Goal: Communication & Community: Answer question/provide support

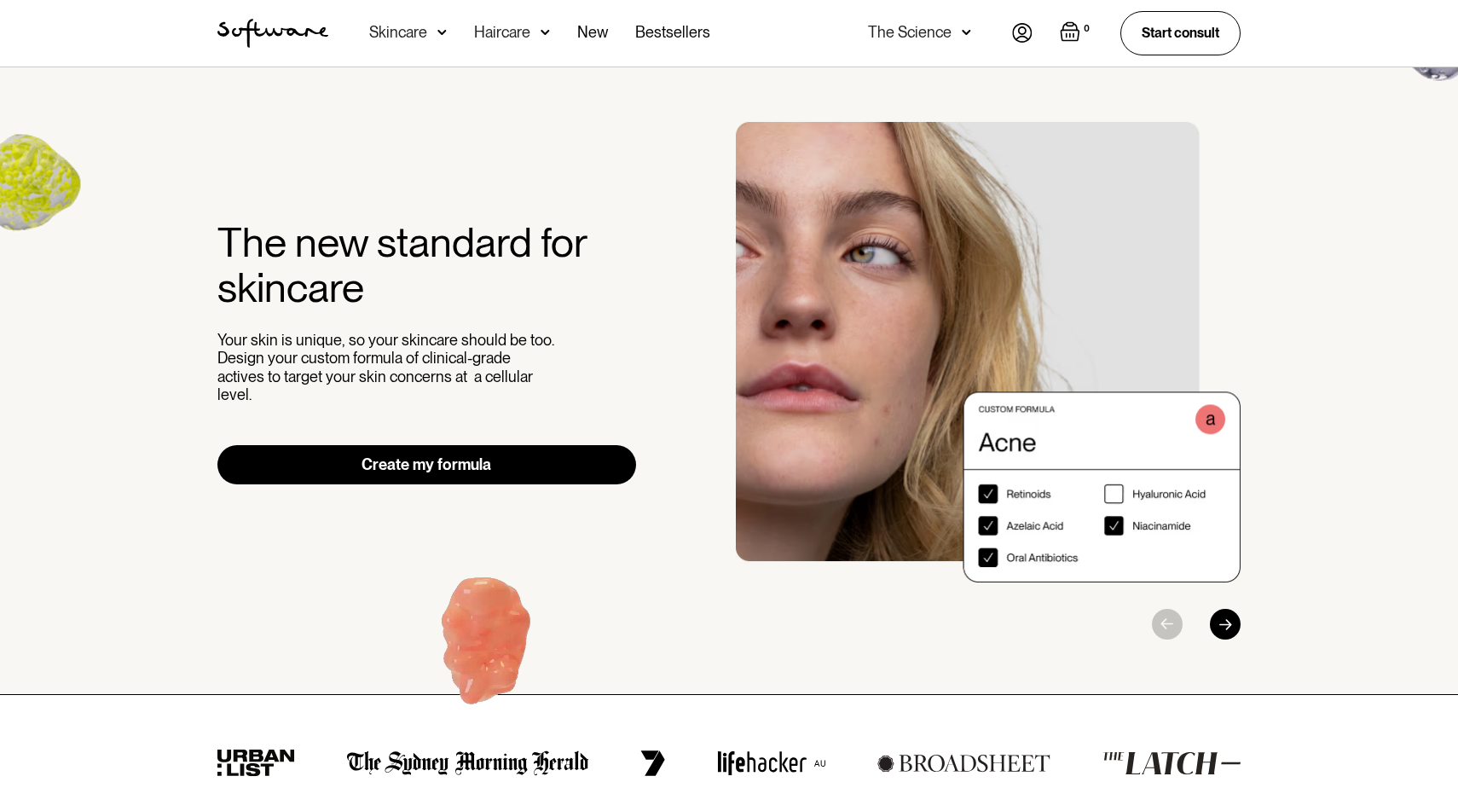
click at [1024, 32] on img at bounding box center [1022, 33] width 20 height 20
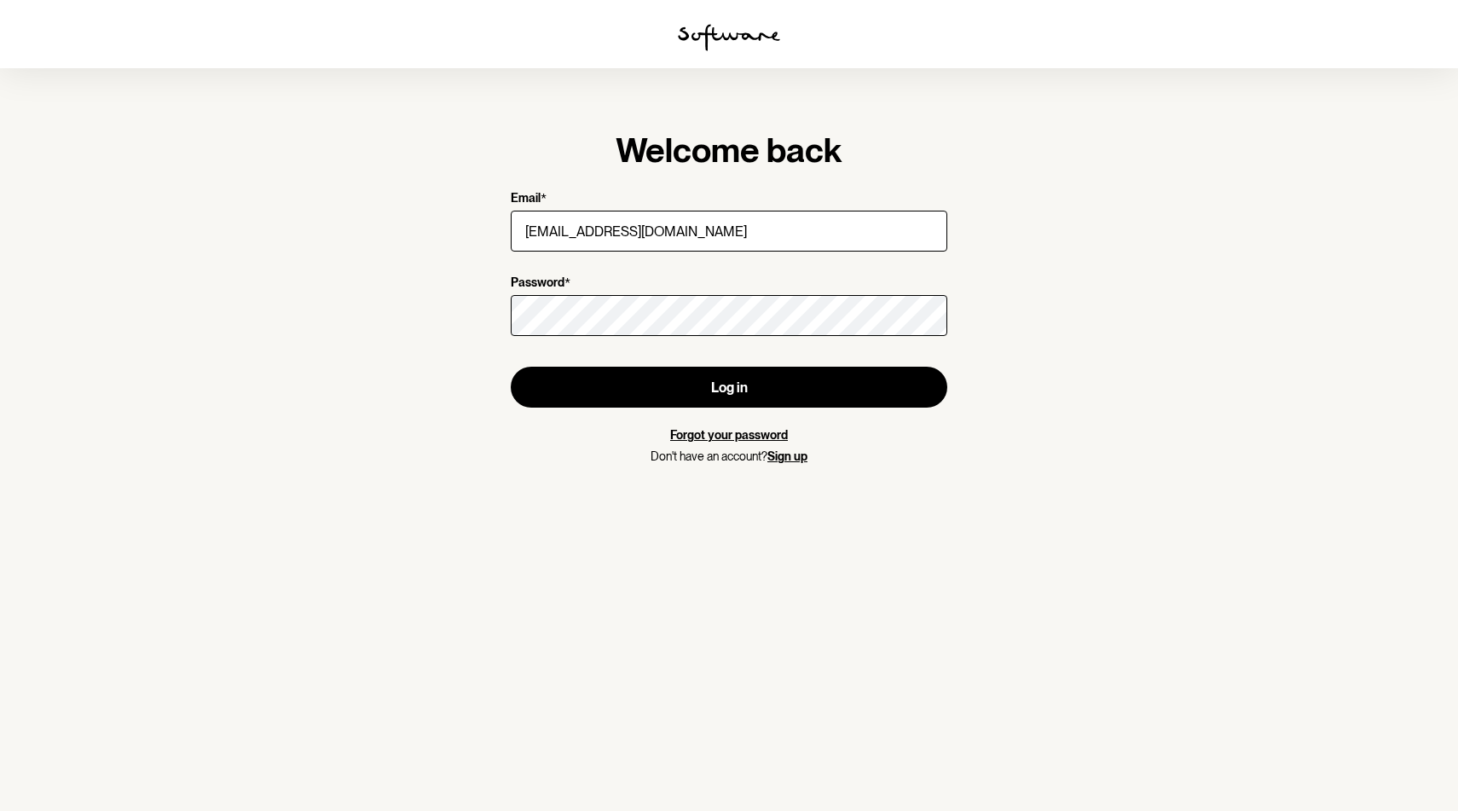
click at [724, 240] on input "emmamartin3105@outlook.com" at bounding box center [729, 231] width 436 height 41
type input "emmamartin3105@hotmail.com.au"
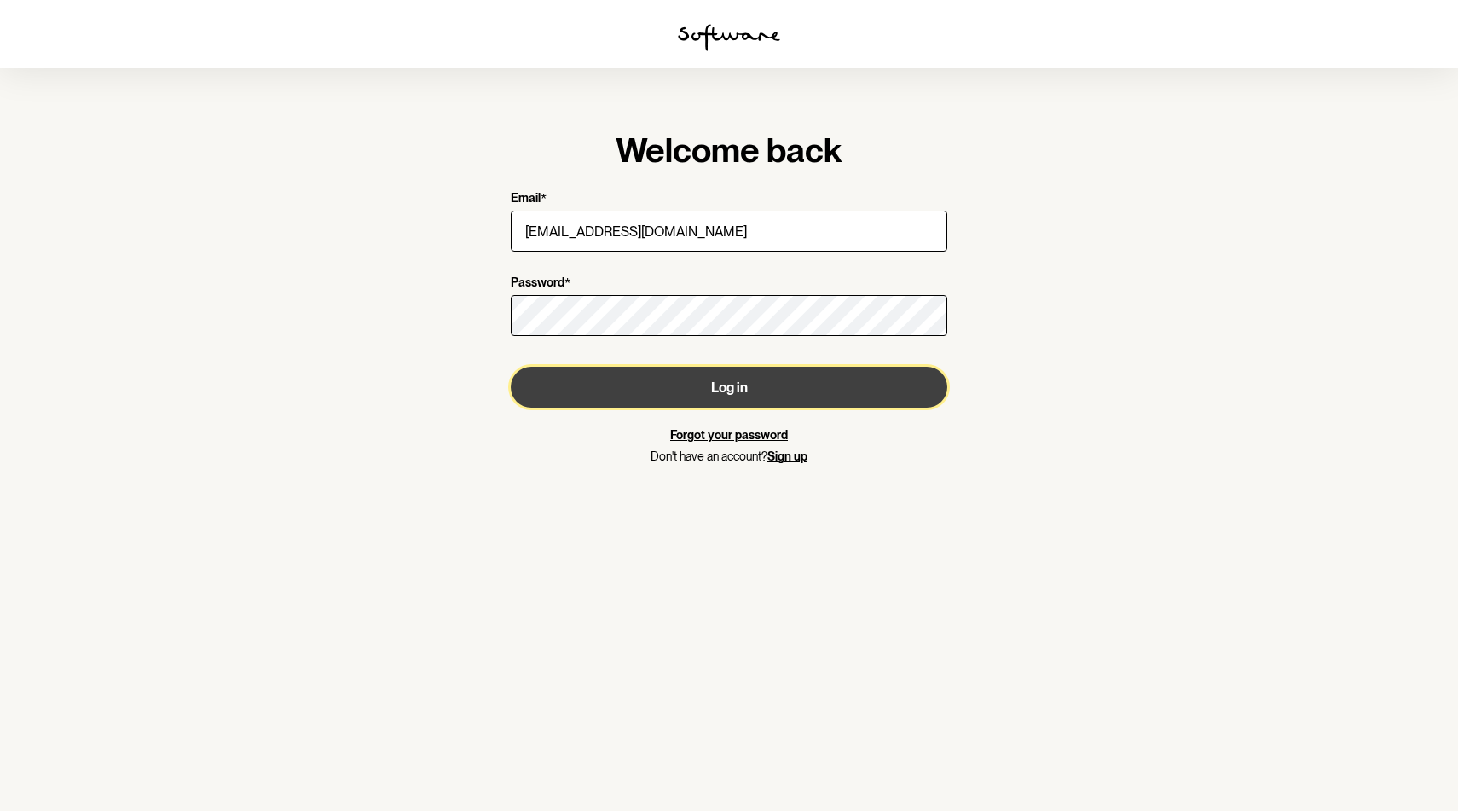
click at [714, 384] on button "Log in" at bounding box center [729, 387] width 436 height 41
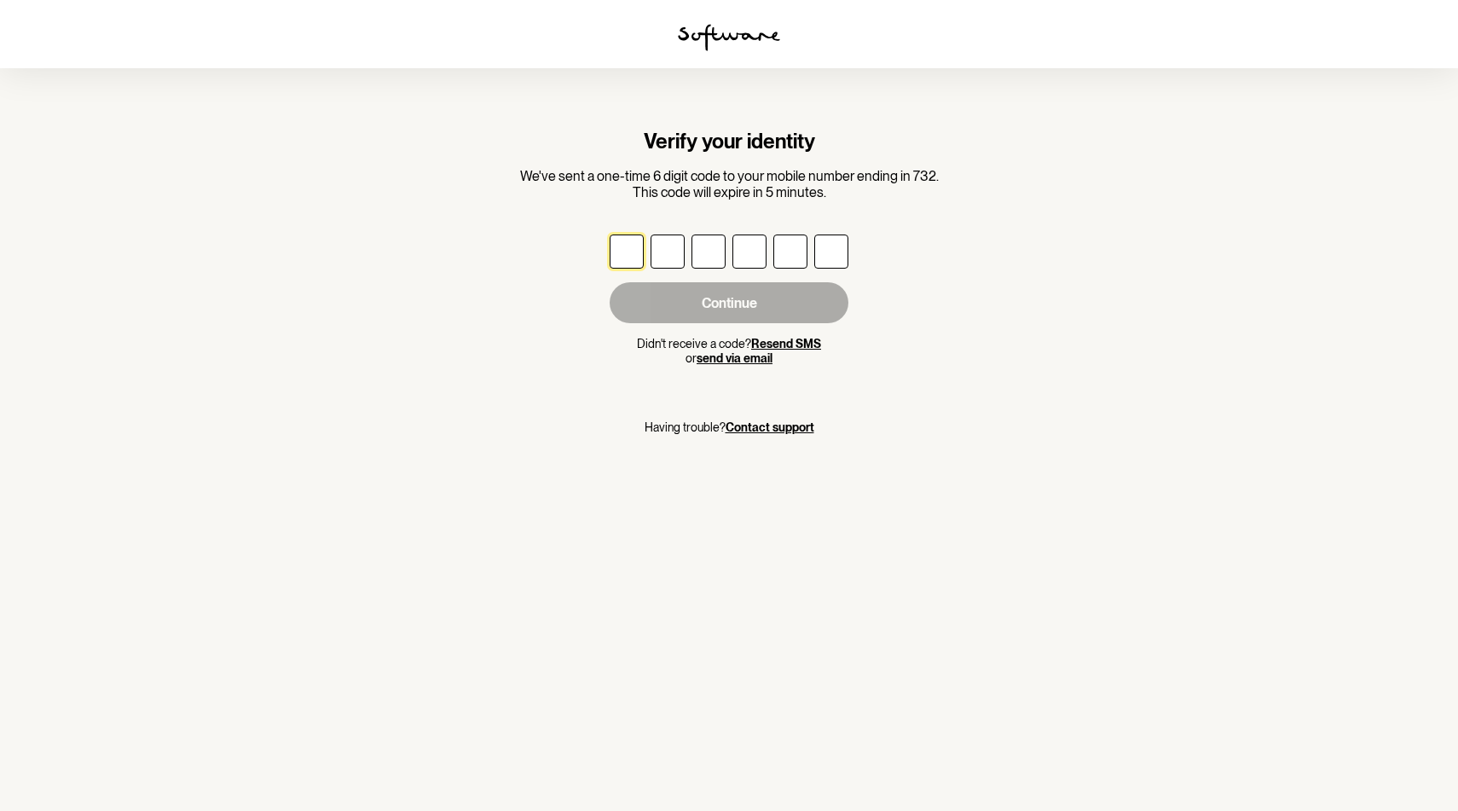
type input "7"
type input "3"
type input "0"
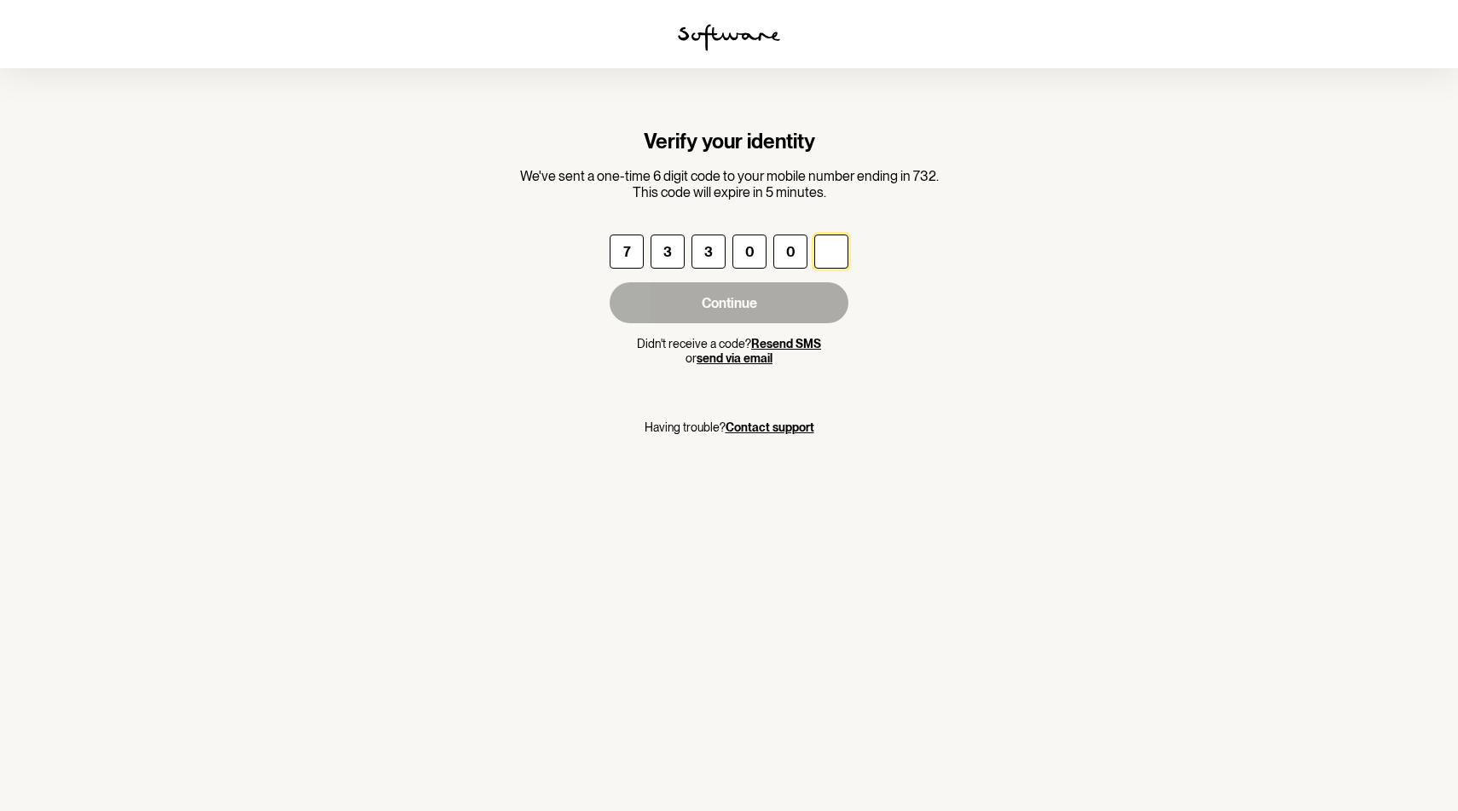
type input "7"
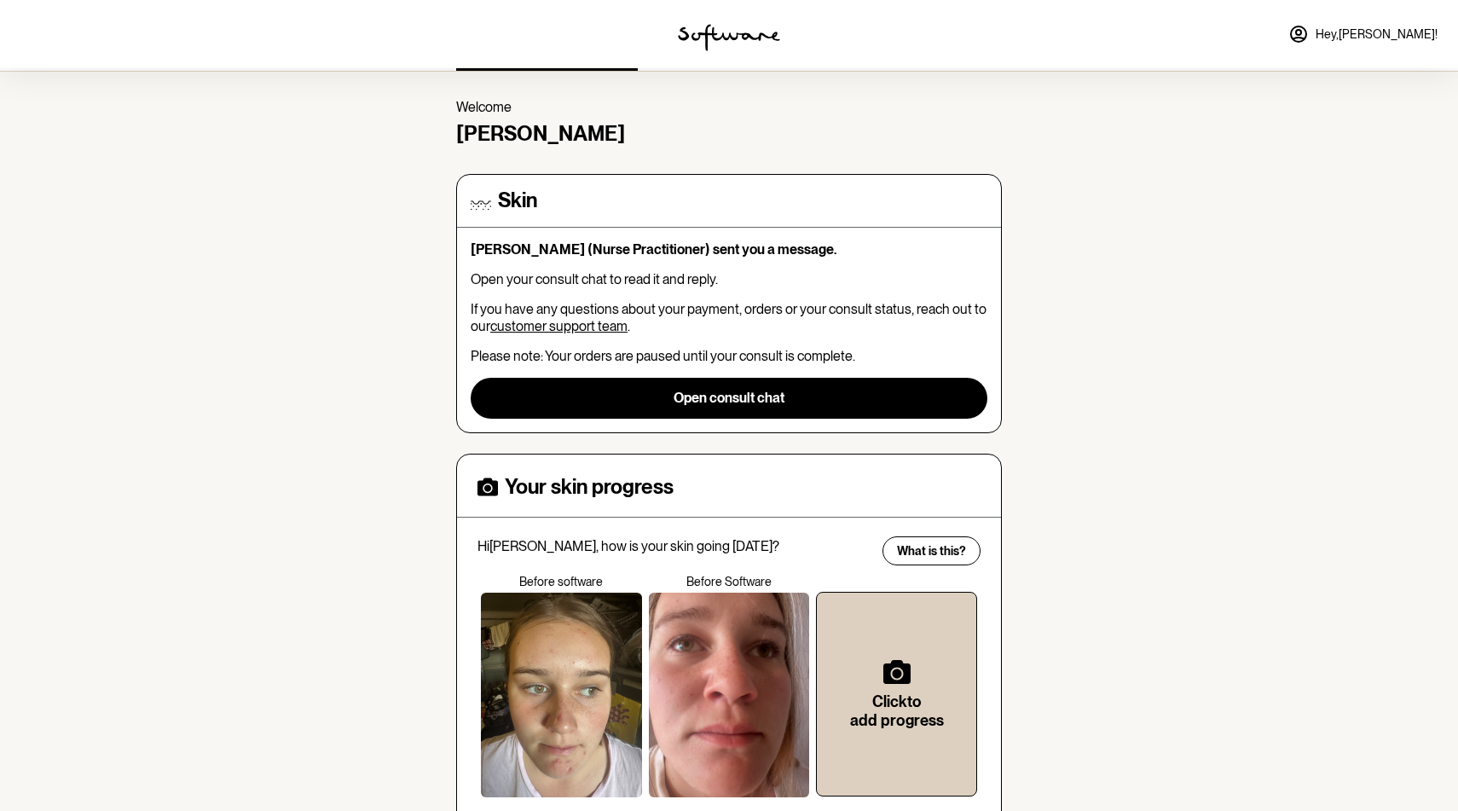
scroll to position [49, 0]
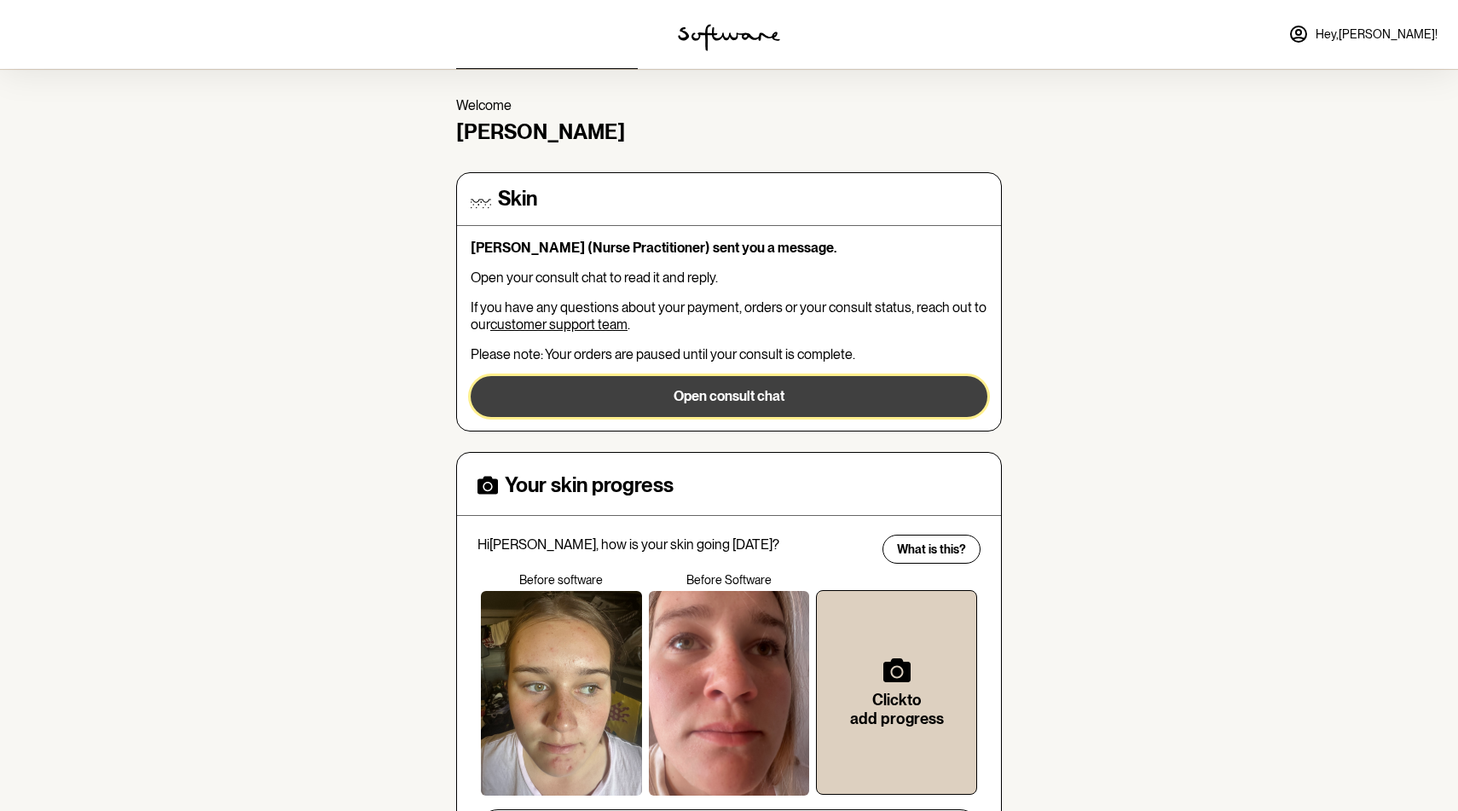
click at [725, 407] on button "Open consult chat" at bounding box center [729, 396] width 517 height 41
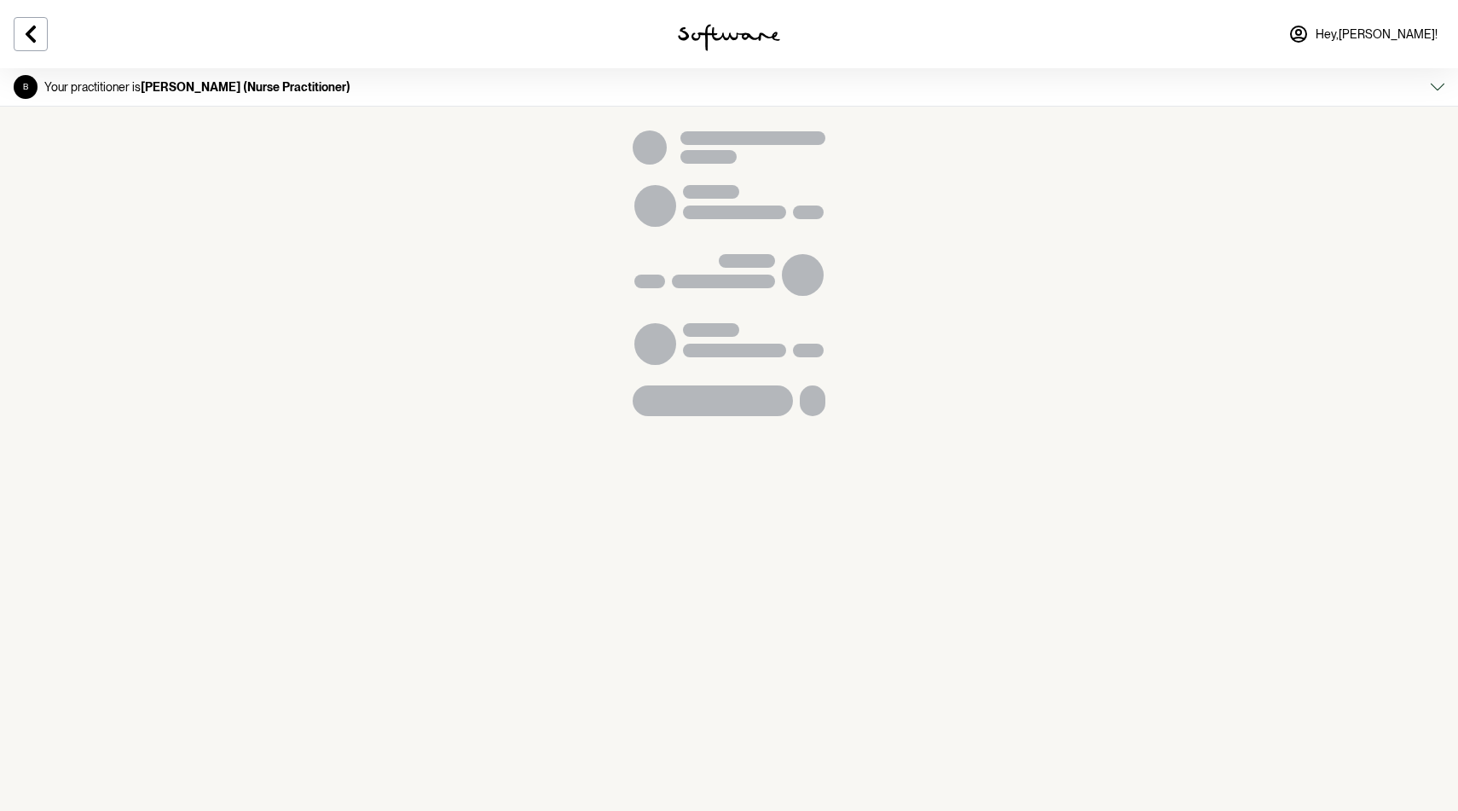
scroll to position [2117, 0]
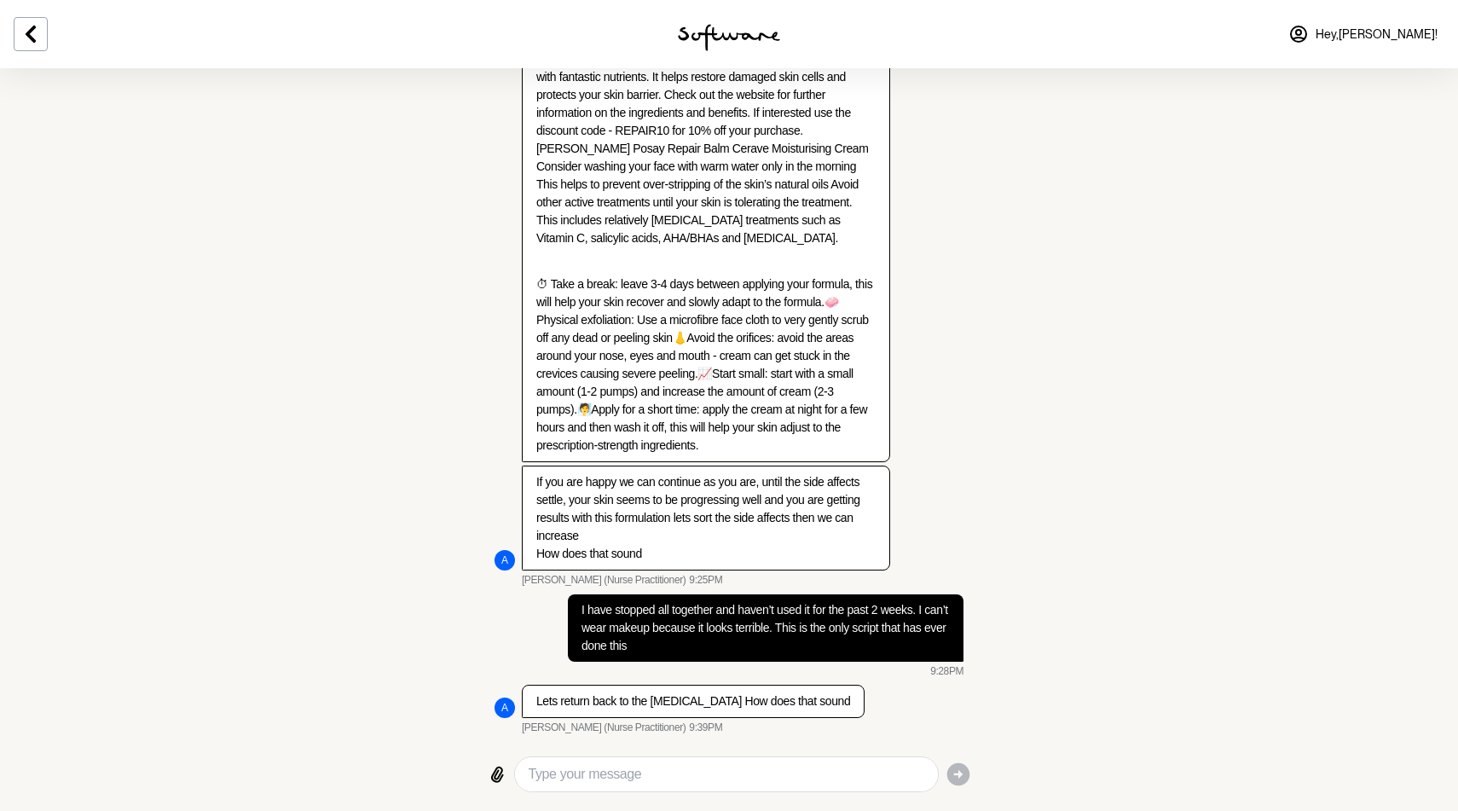
click at [553, 777] on textarea "Type your message" at bounding box center [727, 774] width 396 height 20
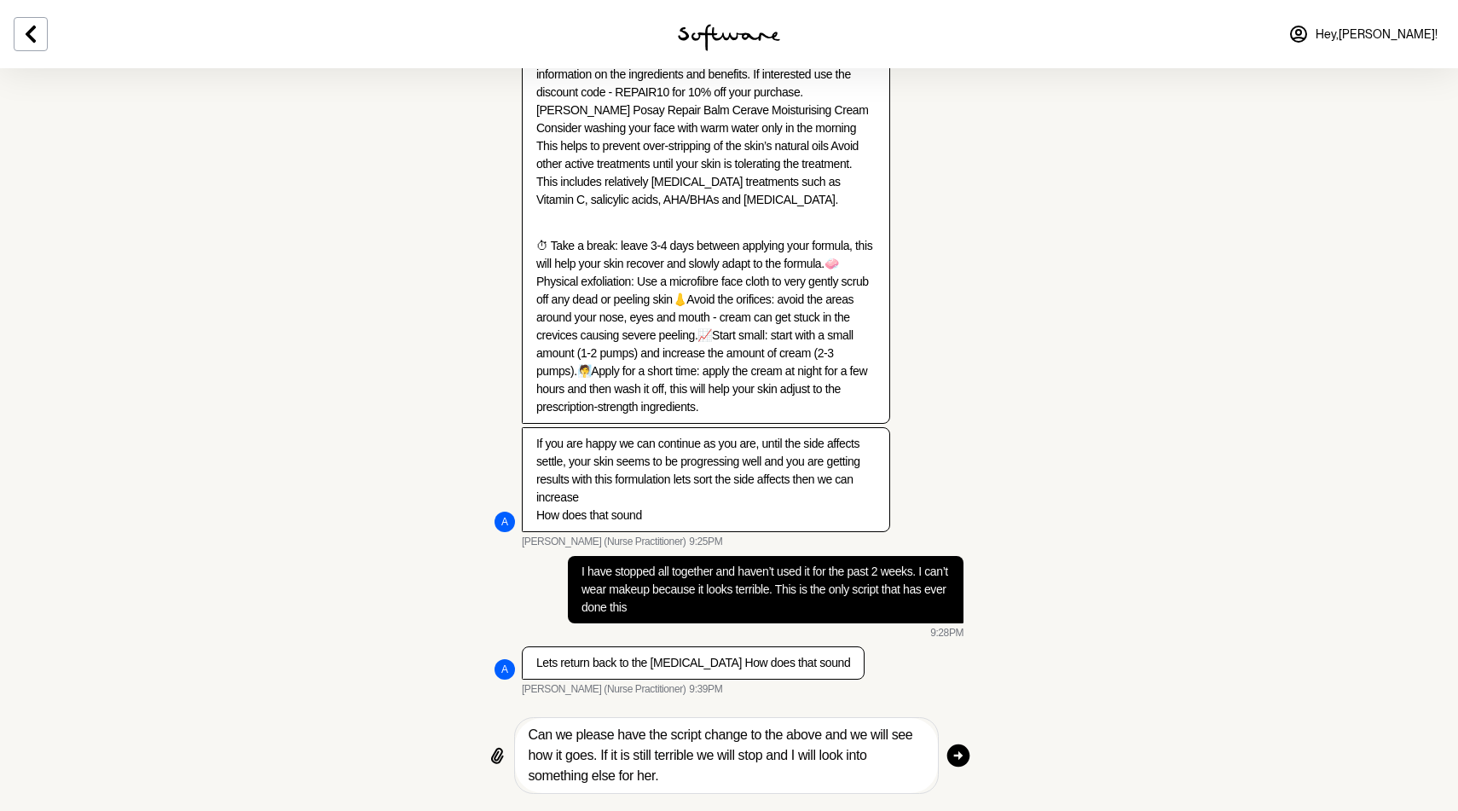
scroll to position [2155, 0]
type textarea "Can we please have the script change to the above and we will see how it goes. …"
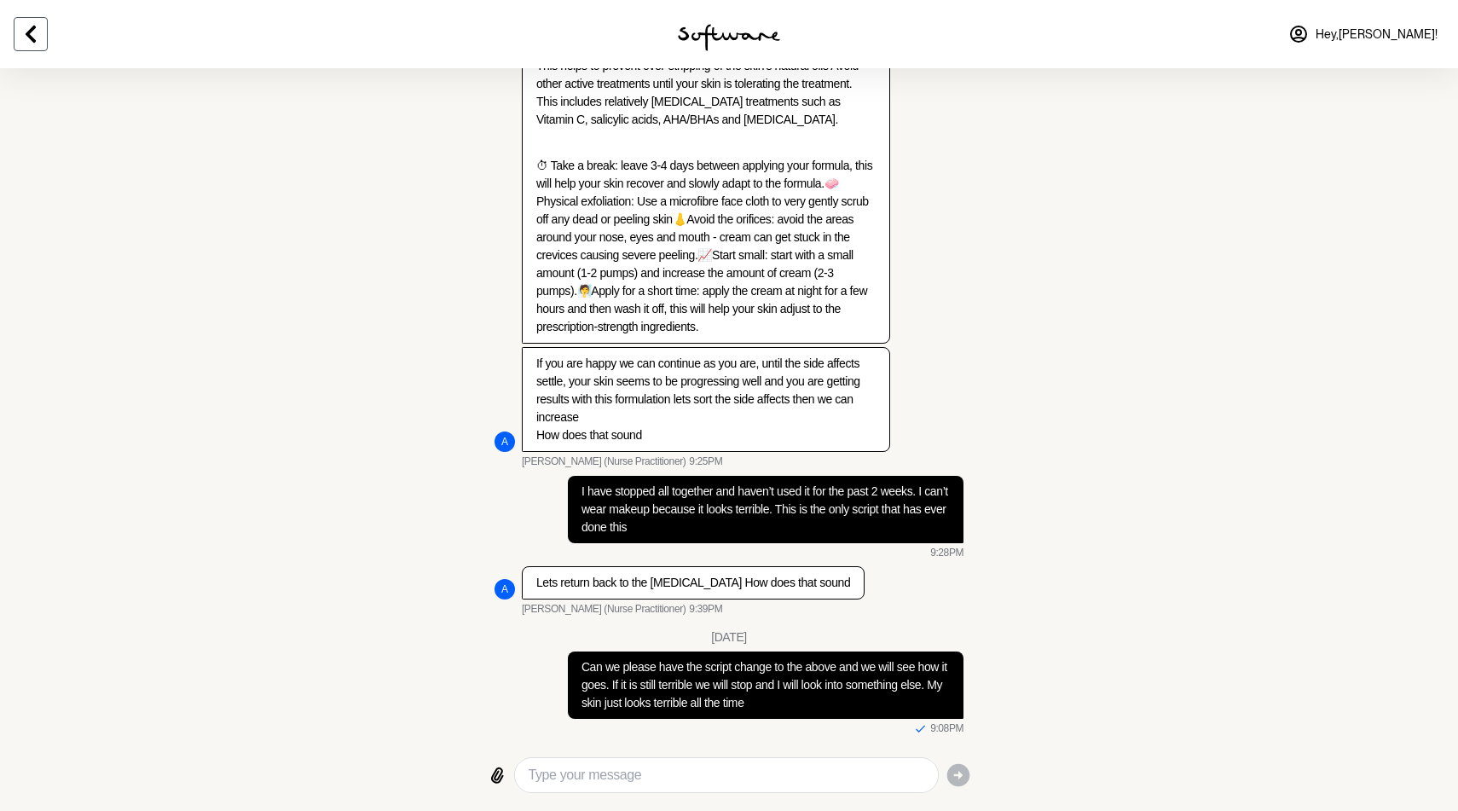
click at [40, 38] on icon at bounding box center [30, 34] width 20 height 20
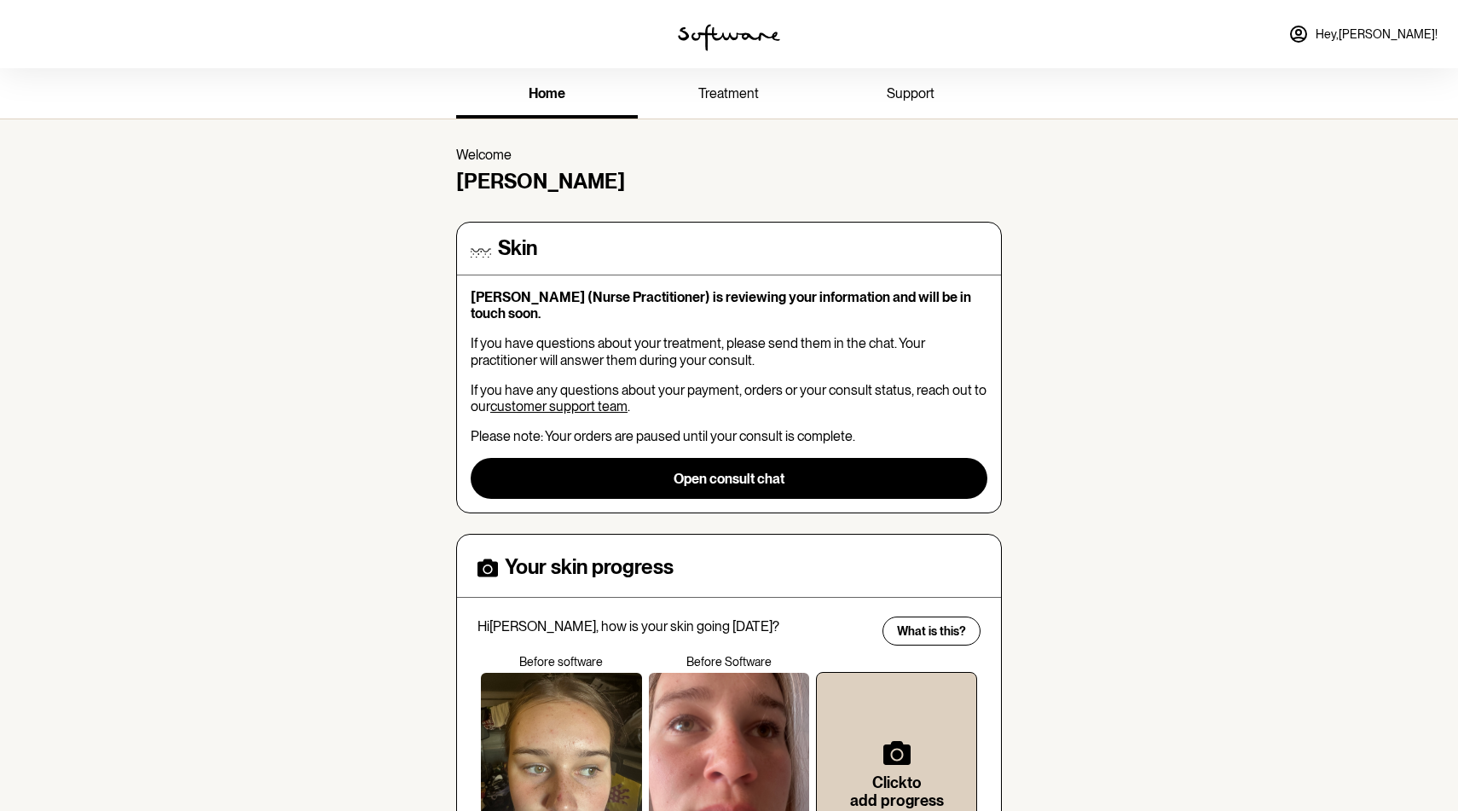
click at [746, 82] on link "treatment" at bounding box center [729, 95] width 182 height 47
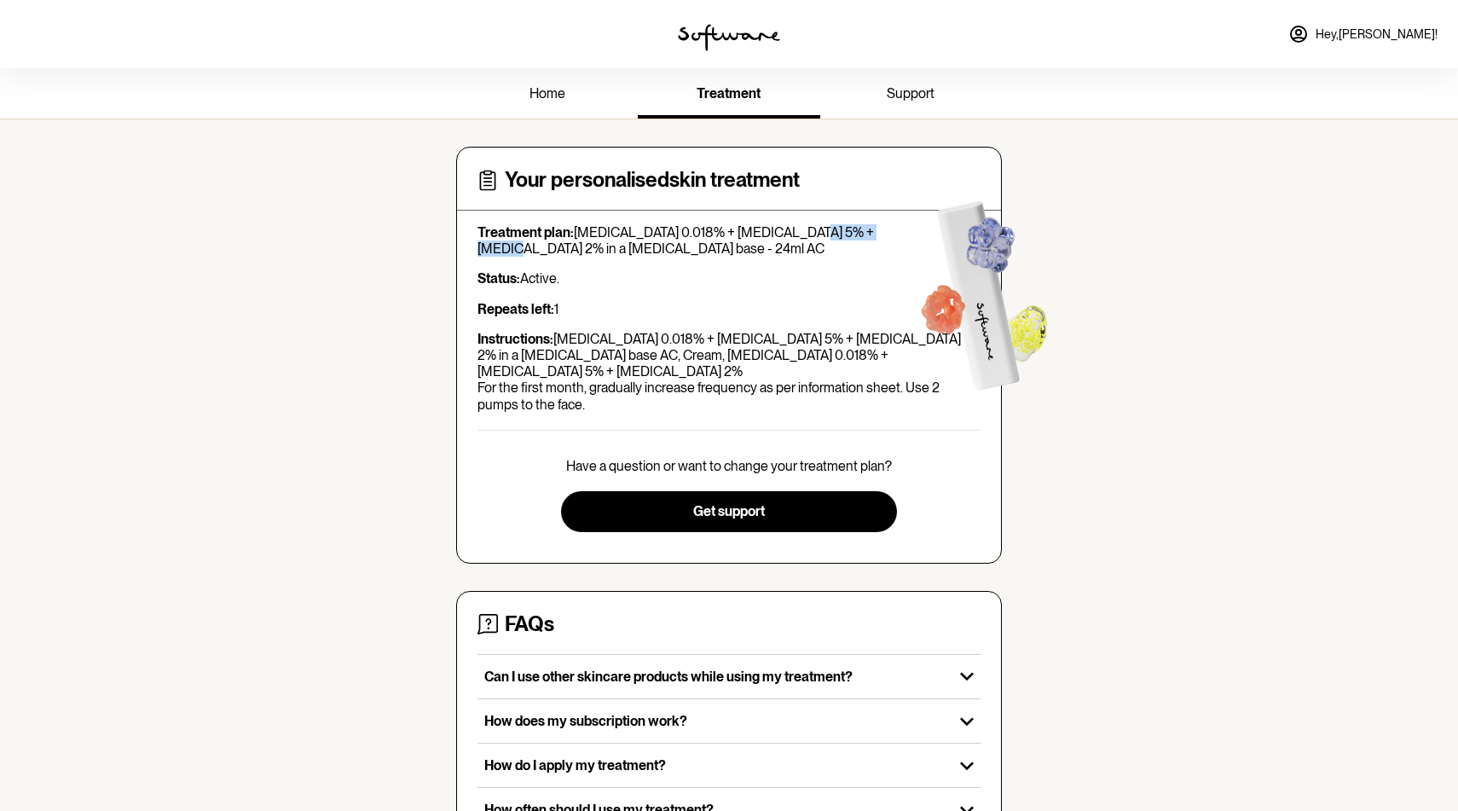
drag, startPoint x: 793, startPoint y: 231, endPoint x: 881, endPoint y: 230, distance: 87.8
click at [882, 230] on p "Treatment plan: Tretinoin 0.018% + Niacinamide 5% + Clindamycin 2% in a Hyaluro…" at bounding box center [728, 240] width 503 height 32
copy p "Clindamycin 2%"
click at [552, 105] on link "home" at bounding box center [547, 95] width 182 height 47
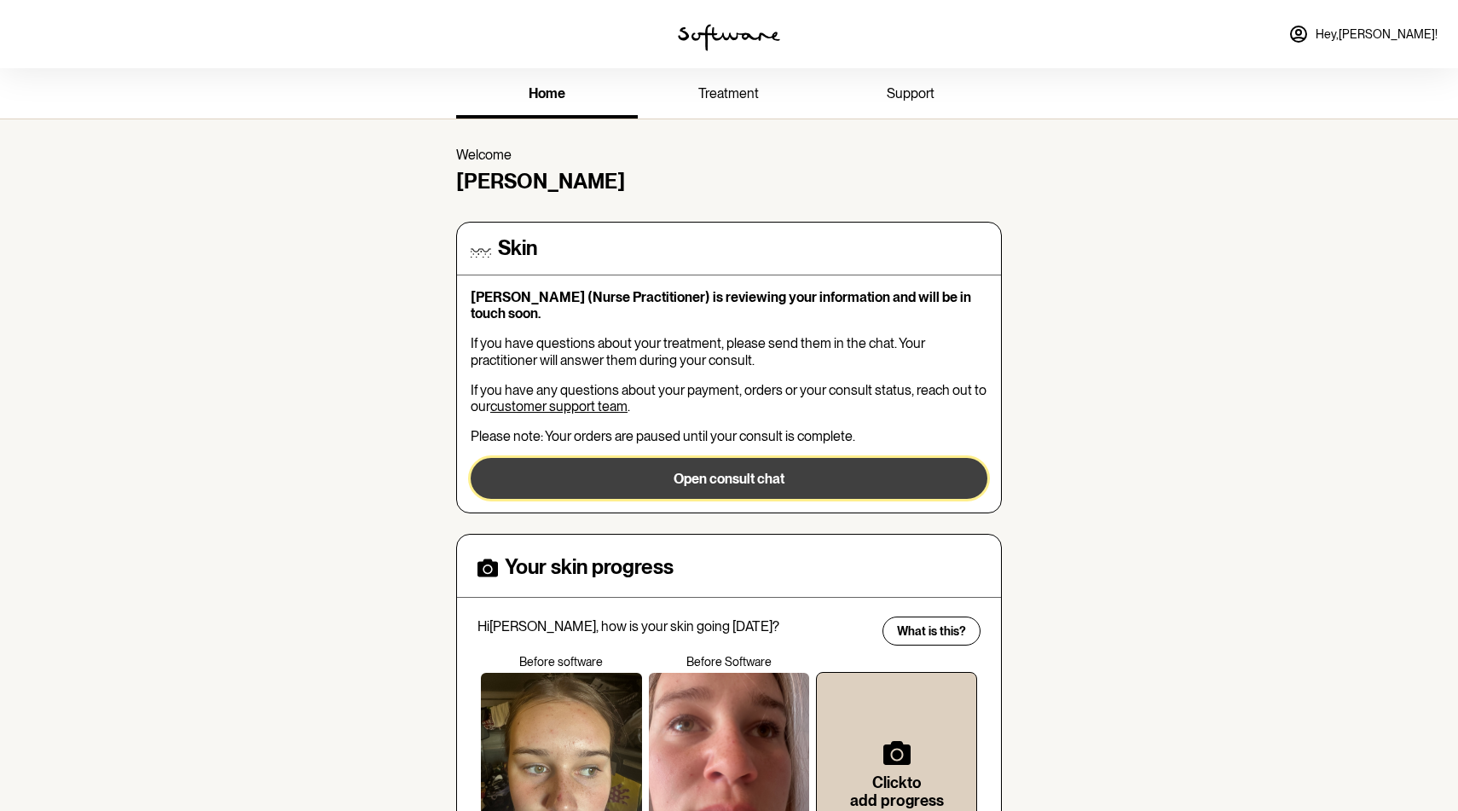
click at [731, 474] on button "Open consult chat" at bounding box center [729, 478] width 517 height 41
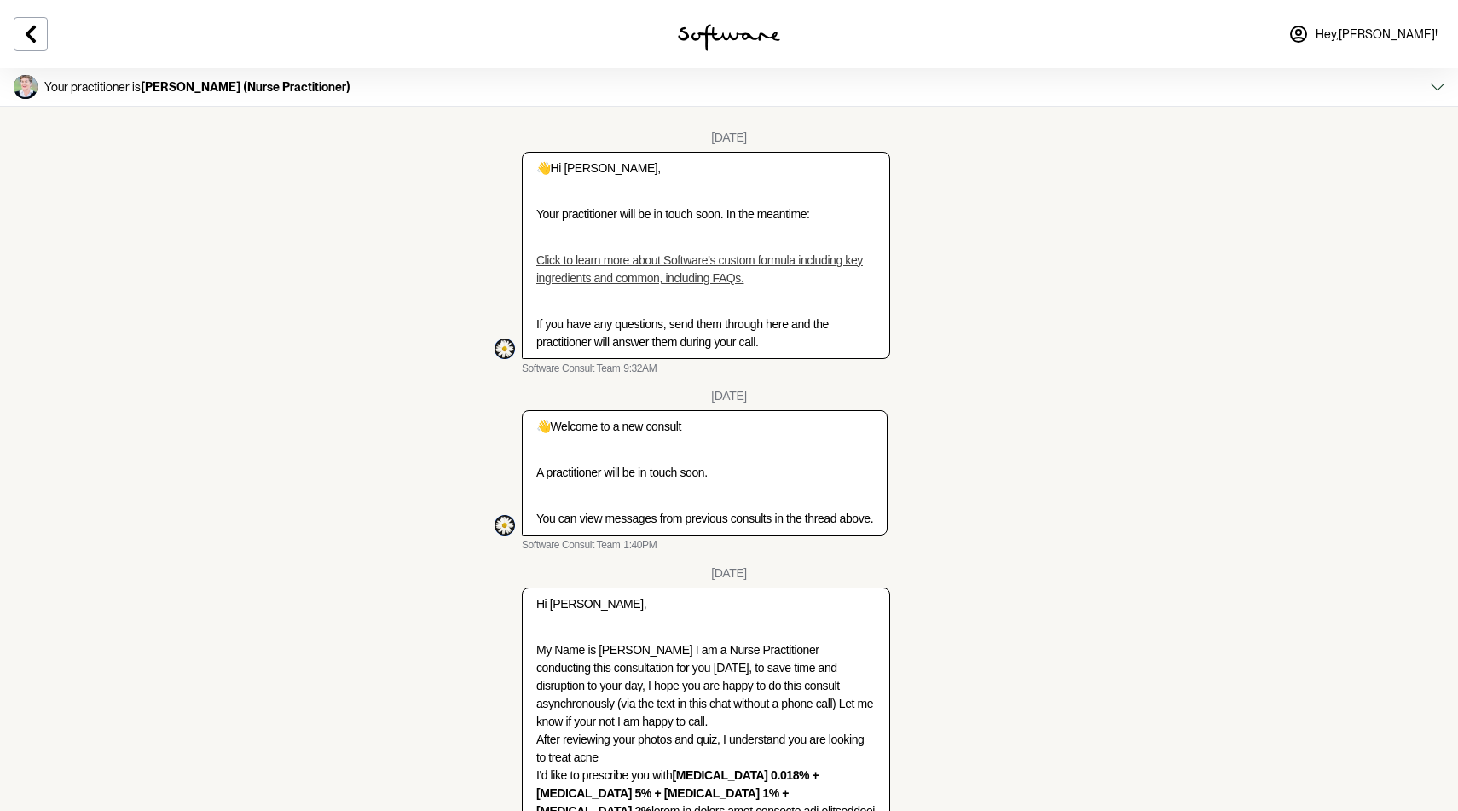
scroll to position [2235, 0]
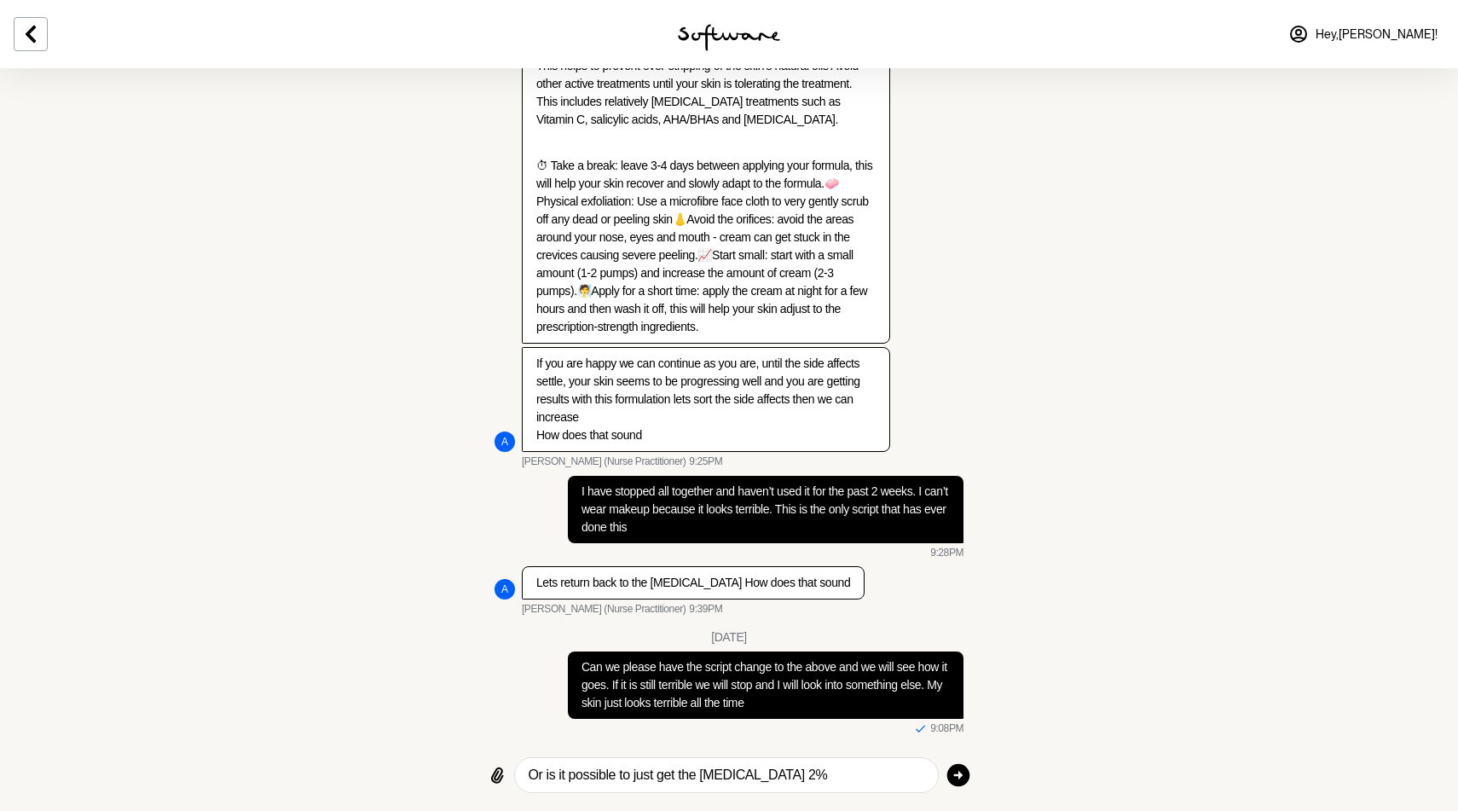
click at [819, 773] on textarea "Or is it possible to just get the Clindamycin 2%" at bounding box center [727, 775] width 396 height 20
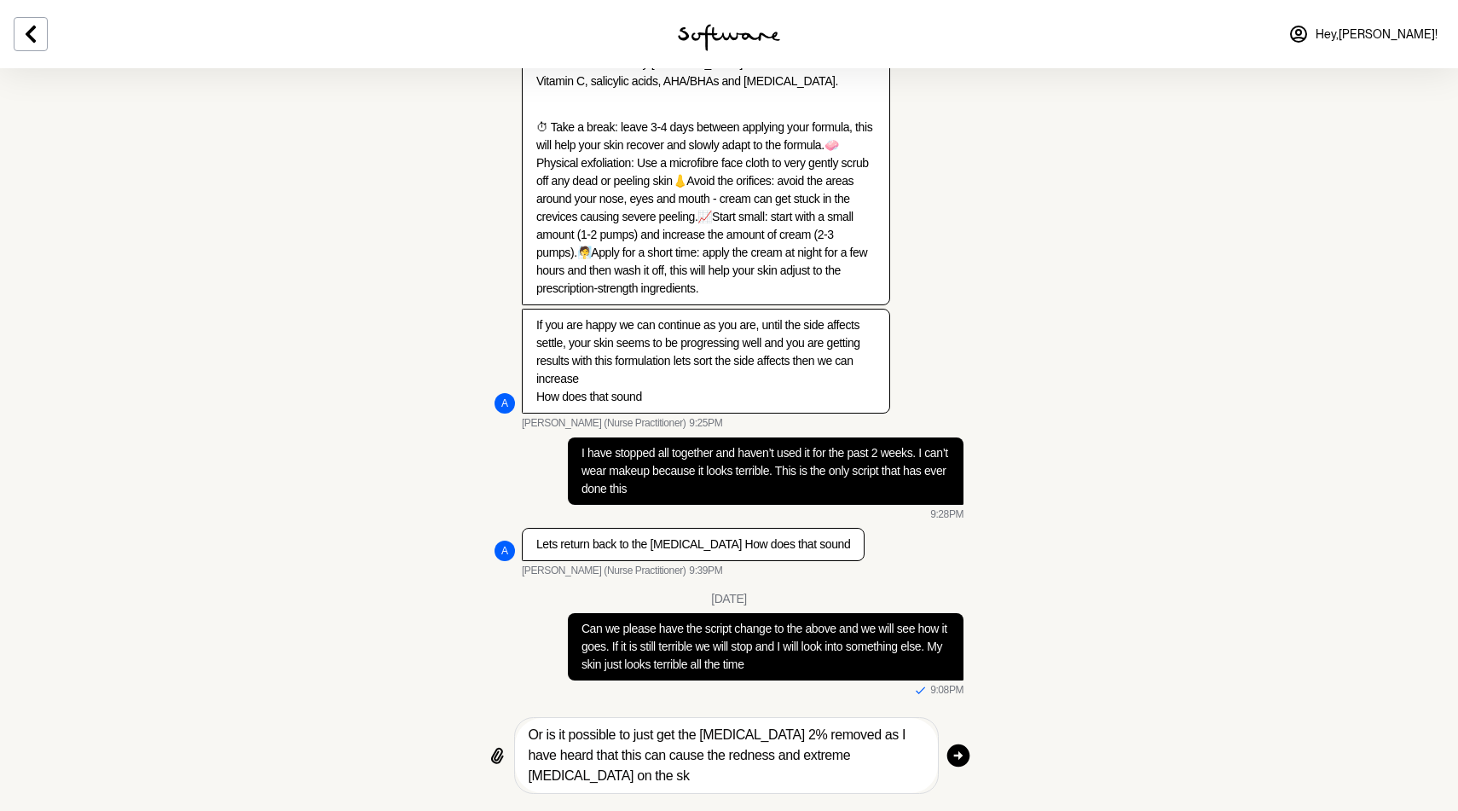
scroll to position [2247, 0]
type textarea "Or is it possible to just get the Clindamycin 2% removed as I have heard that t…"
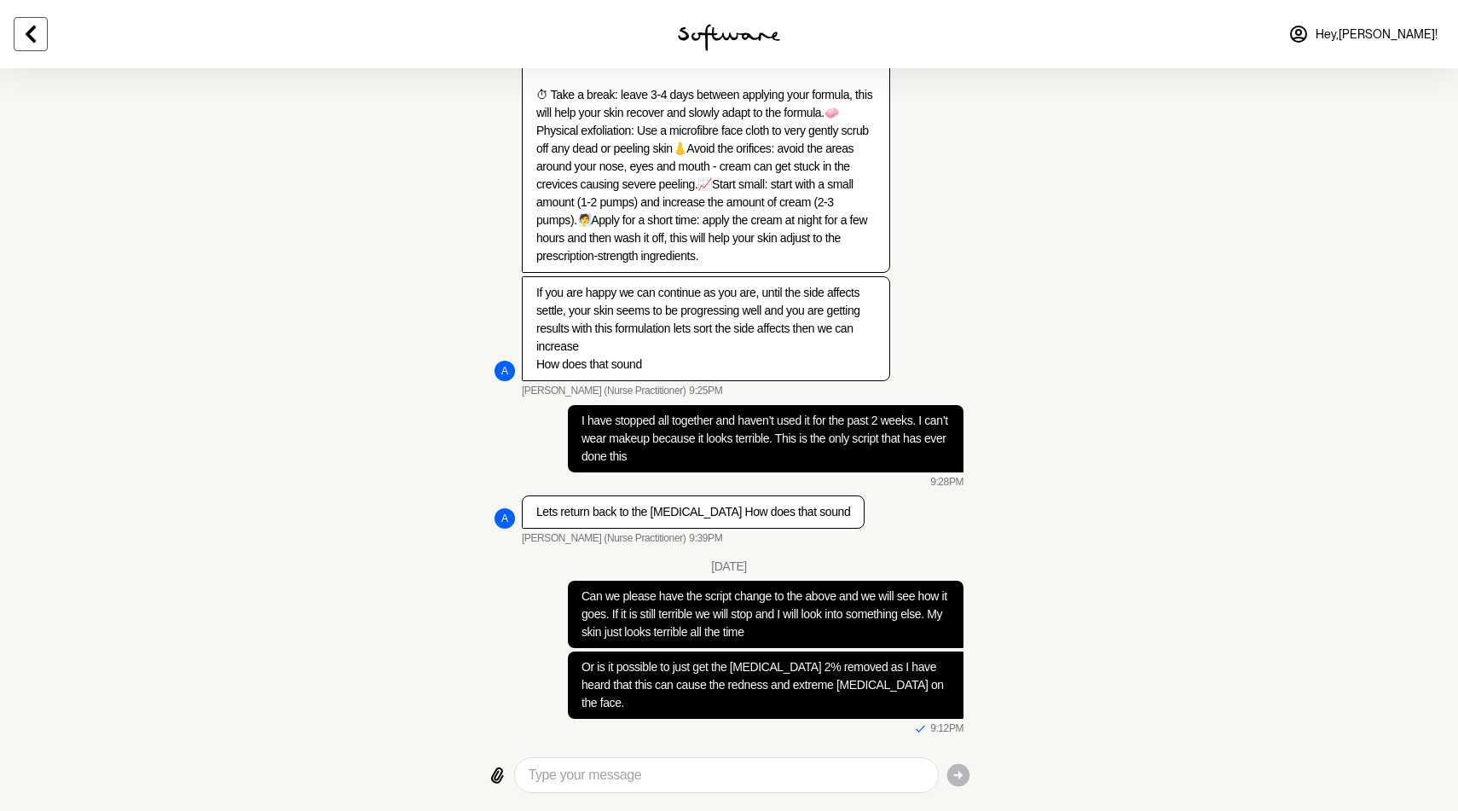
click at [31, 35] on icon at bounding box center [30, 34] width 20 height 20
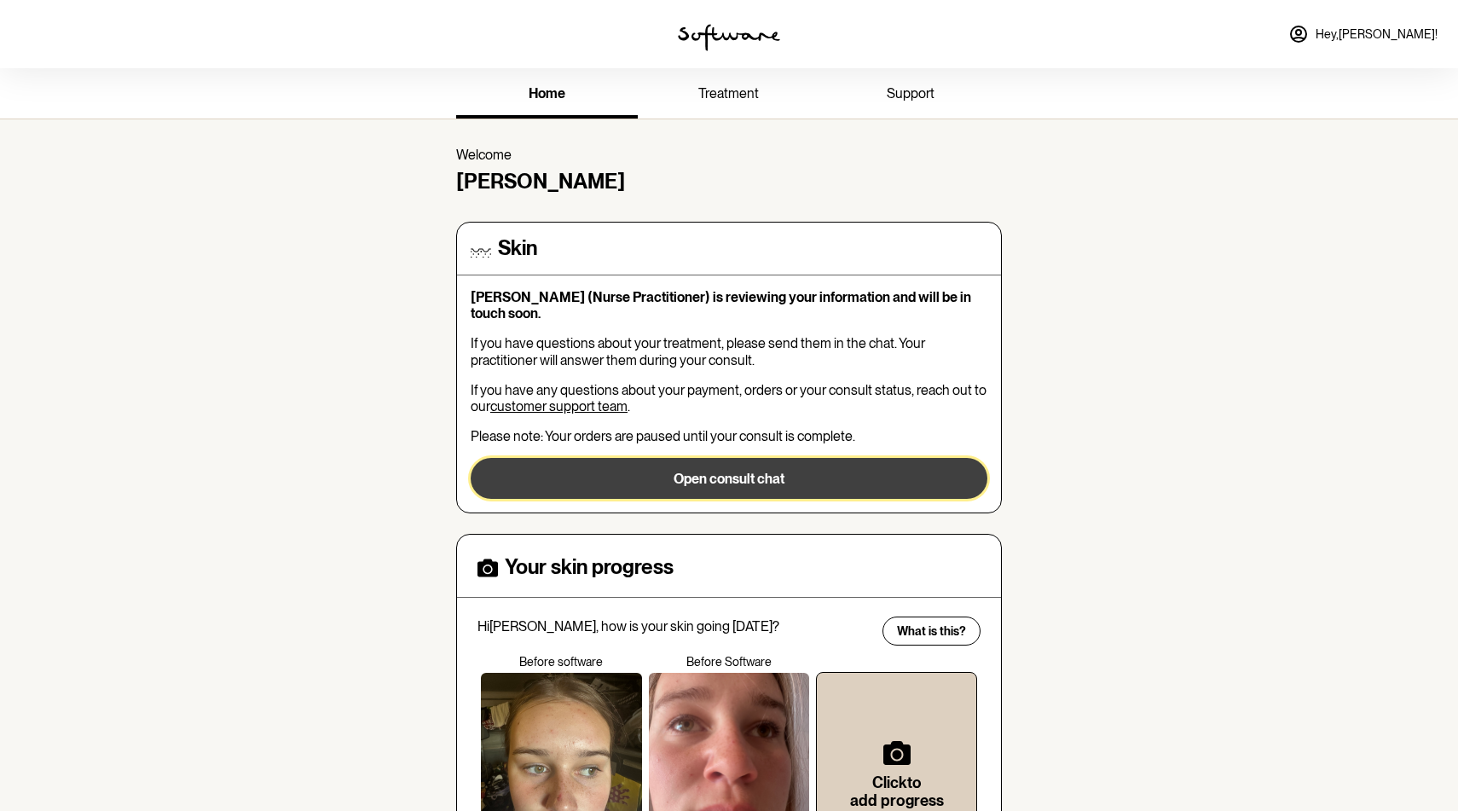
click at [692, 473] on button "Open consult chat" at bounding box center [729, 478] width 517 height 41
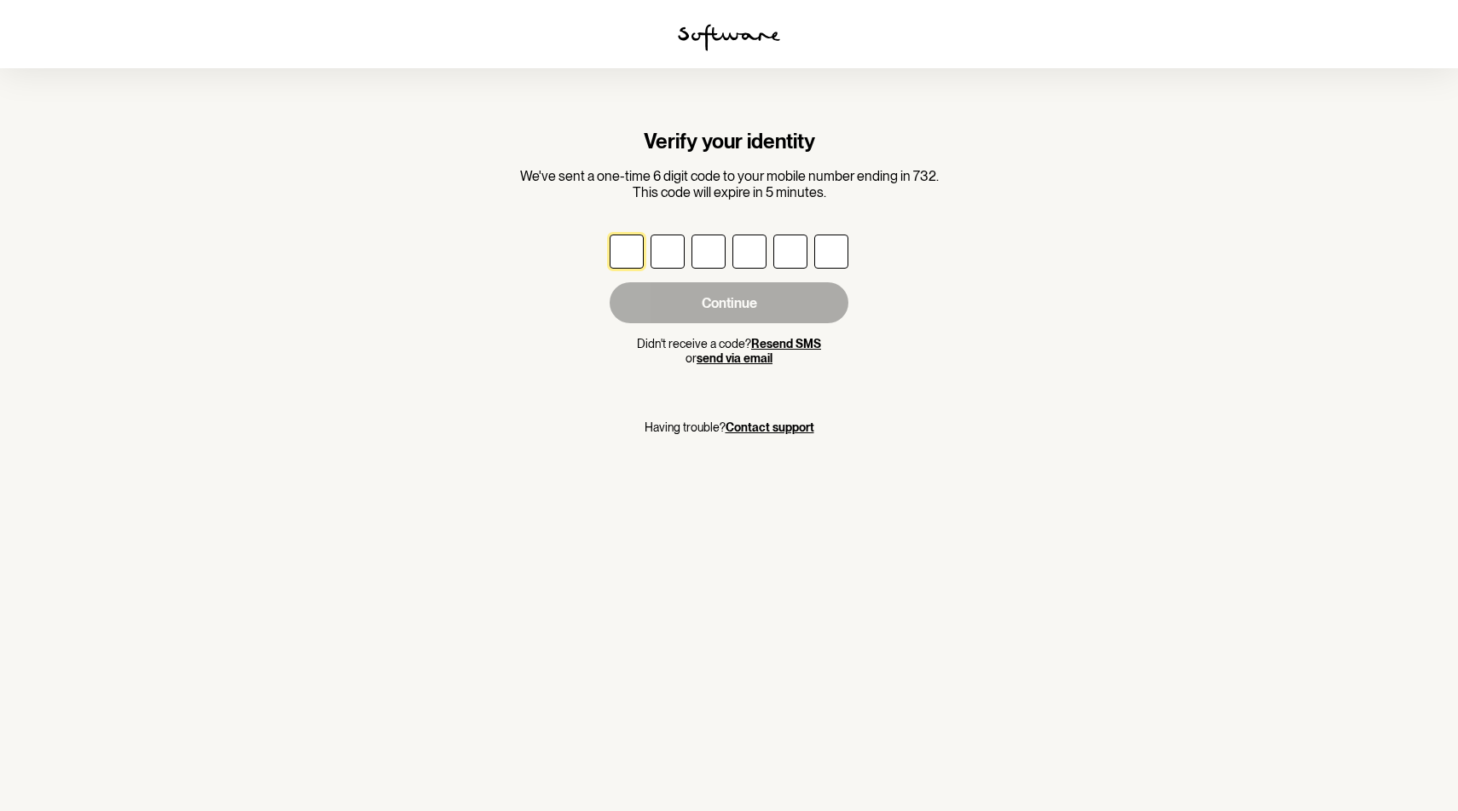
type input "2"
type input "1"
type input "5"
type input "6"
type input "3"
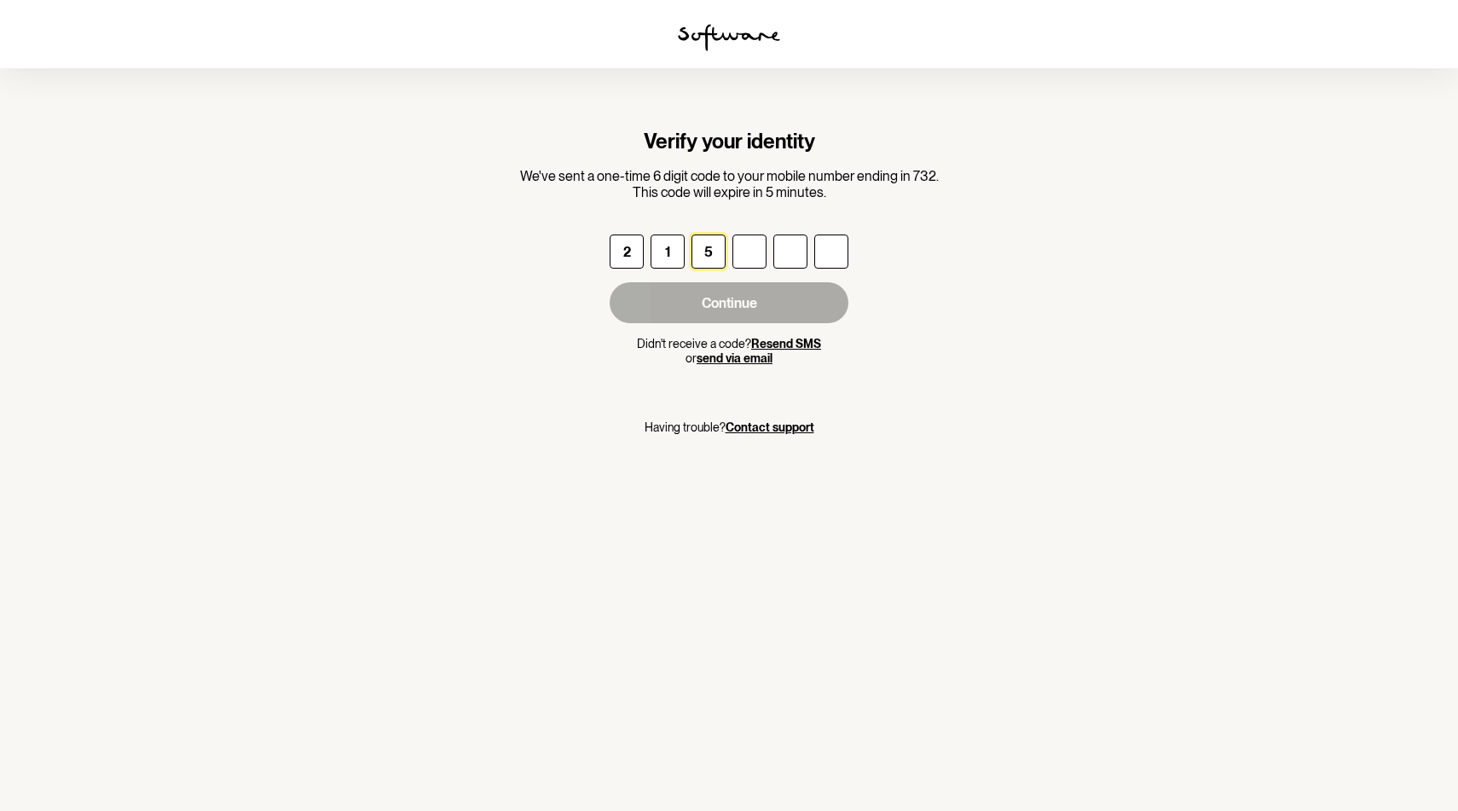
type input "3"
type input "7"
type input "9"
